Goal: Task Accomplishment & Management: Use online tool/utility

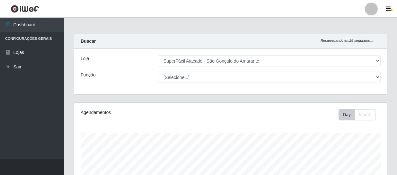
select select "408"
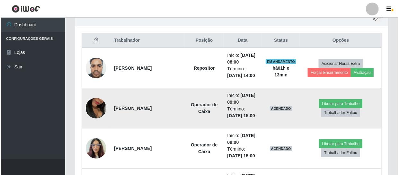
scroll to position [225, 0]
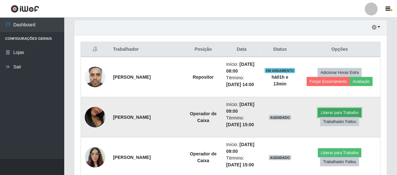
click at [339, 112] on button "Liberar para Trabalho" at bounding box center [339, 112] width 43 height 9
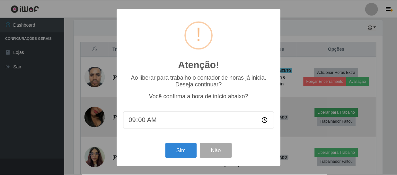
scroll to position [133, 310]
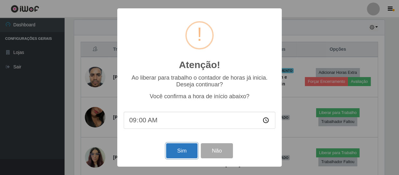
click at [174, 153] on button "Sim" at bounding box center [181, 150] width 31 height 15
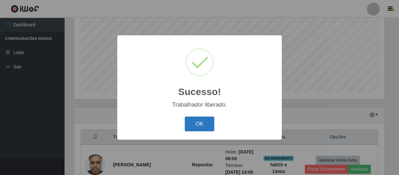
click at [202, 126] on button "OK" at bounding box center [200, 124] width 30 height 15
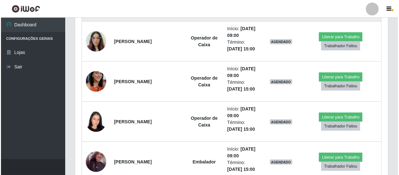
scroll to position [341, 0]
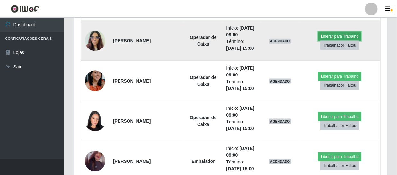
click at [333, 36] on button "Liberar para Trabalho" at bounding box center [339, 36] width 43 height 9
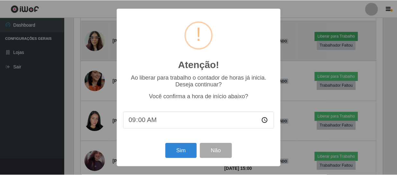
scroll to position [133, 310]
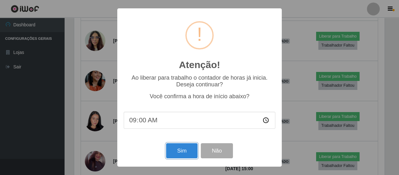
click at [181, 148] on button "Sim" at bounding box center [181, 150] width 31 height 15
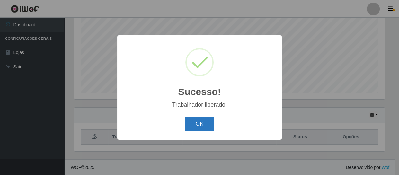
click at [193, 125] on button "OK" at bounding box center [200, 124] width 30 height 15
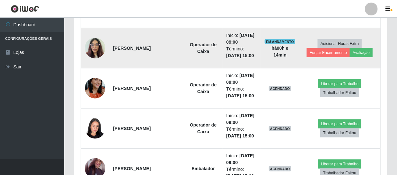
scroll to position [341, 0]
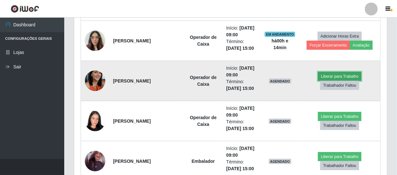
click at [338, 77] on button "Liberar para Trabalho" at bounding box center [339, 76] width 43 height 9
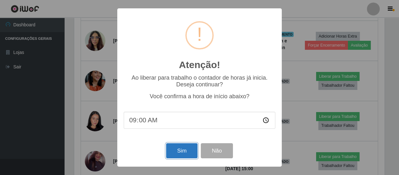
click at [178, 155] on button "Sim" at bounding box center [181, 150] width 31 height 15
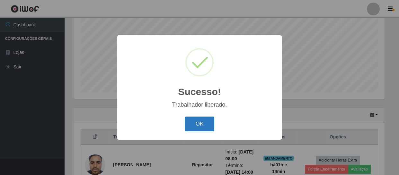
click at [205, 124] on button "OK" at bounding box center [200, 124] width 30 height 15
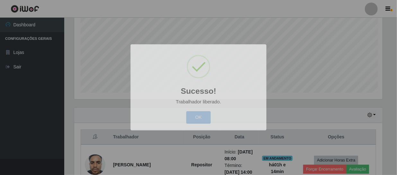
scroll to position [0, 0]
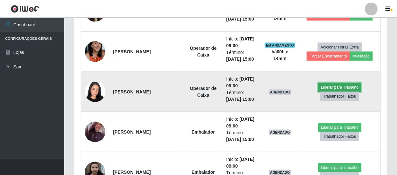
click at [327, 85] on button "Liberar para Trabalho" at bounding box center [339, 87] width 43 height 9
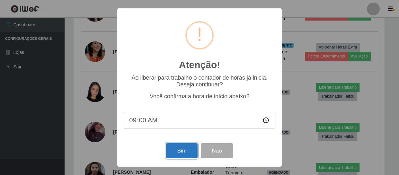
click at [178, 154] on button "Sim" at bounding box center [181, 150] width 31 height 15
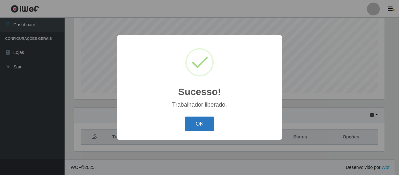
click at [205, 125] on button "OK" at bounding box center [200, 124] width 30 height 15
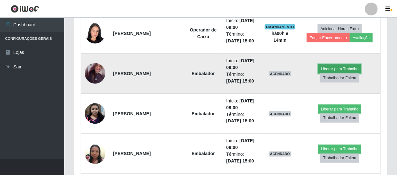
click at [325, 68] on button "Liberar para Trabalho" at bounding box center [339, 69] width 43 height 9
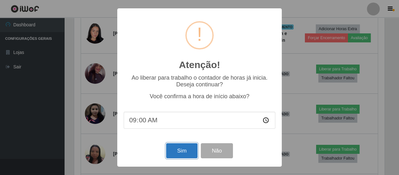
click at [180, 151] on button "Sim" at bounding box center [181, 150] width 31 height 15
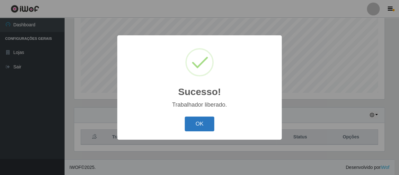
click at [206, 124] on button "OK" at bounding box center [200, 124] width 30 height 15
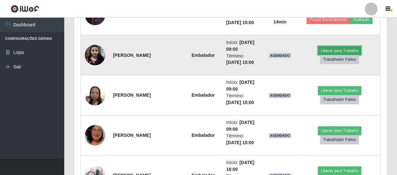
click at [326, 50] on button "Liberar para Trabalho" at bounding box center [339, 50] width 43 height 9
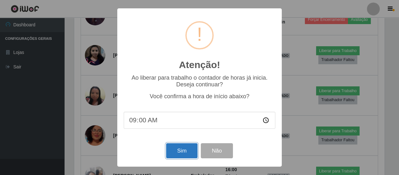
click at [179, 156] on button "Sim" at bounding box center [181, 150] width 31 height 15
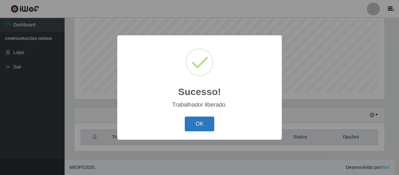
drag, startPoint x: 200, startPoint y: 126, endPoint x: 209, endPoint y: 120, distance: 11.3
click at [200, 126] on button "OK" at bounding box center [200, 124] width 30 height 15
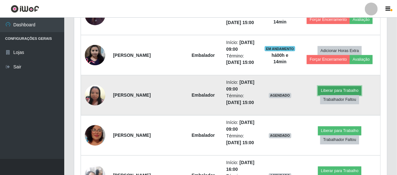
click at [324, 92] on button "Liberar para Trabalho" at bounding box center [339, 90] width 43 height 9
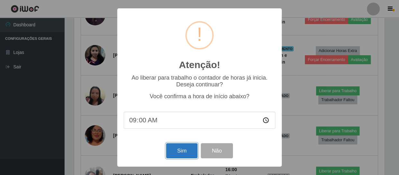
click at [190, 155] on button "Sim" at bounding box center [181, 150] width 31 height 15
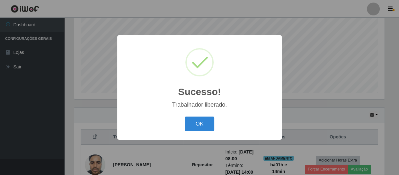
click at [201, 127] on button "OK" at bounding box center [200, 124] width 30 height 15
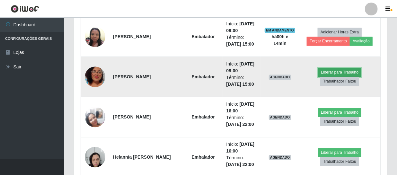
click at [335, 74] on button "Liberar para Trabalho" at bounding box center [339, 72] width 43 height 9
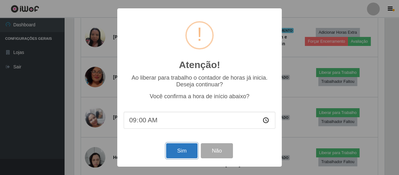
click at [179, 152] on button "Sim" at bounding box center [181, 150] width 31 height 15
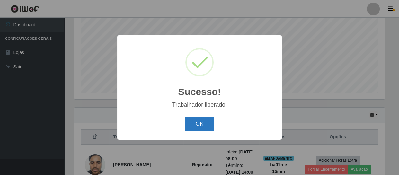
click at [209, 122] on button "OK" at bounding box center [200, 124] width 30 height 15
